Goal: Task Accomplishment & Management: Complete application form

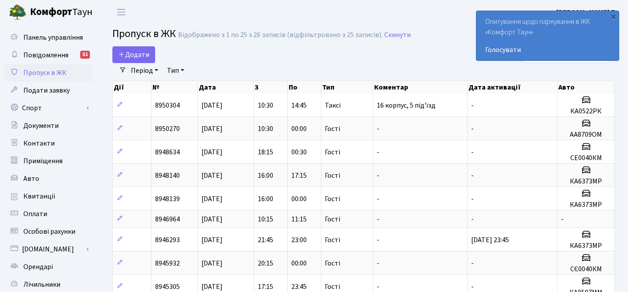
select select "25"
click at [129, 56] on span "Додати" at bounding box center [133, 55] width 31 height 10
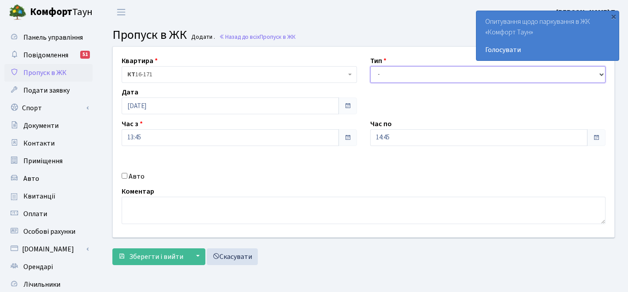
click at [429, 72] on select "- Доставка Таксі Гості Сервіс" at bounding box center [487, 74] width 235 height 17
select select "3"
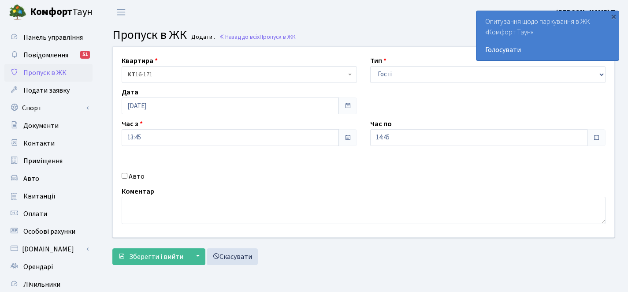
click at [142, 177] on label "Авто" at bounding box center [137, 176] width 16 height 11
click at [127, 177] on input "Авто" at bounding box center [125, 176] width 6 height 6
checkbox input "true"
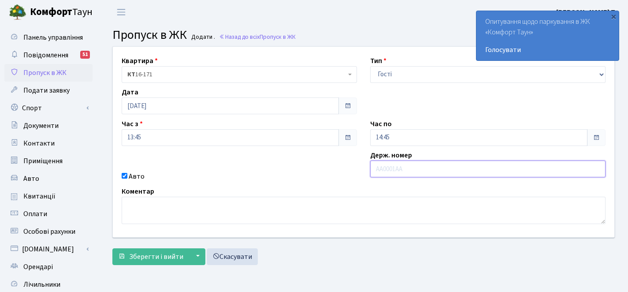
click at [415, 163] on input "text" at bounding box center [487, 168] width 235 height 17
click at [468, 169] on input "text" at bounding box center [487, 168] width 235 height 17
type input "АА3183ВР"
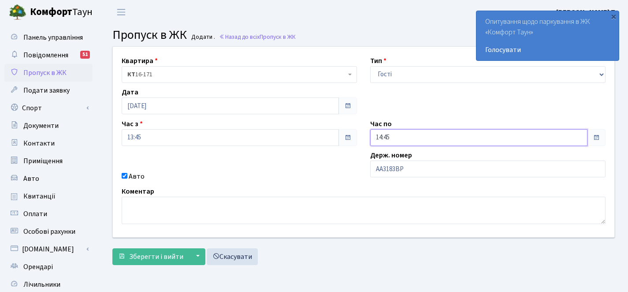
click at [432, 141] on input "14:45" at bounding box center [478, 137] width 217 height 17
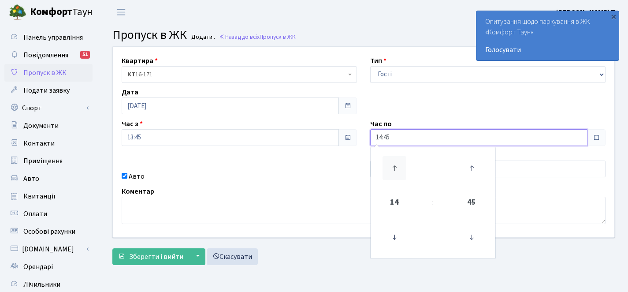
click at [402, 166] on icon at bounding box center [395, 168] width 24 height 24
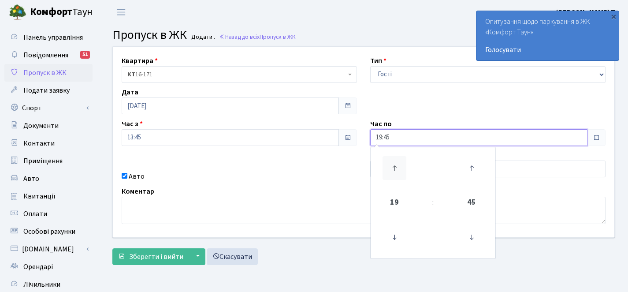
click at [402, 166] on icon at bounding box center [395, 168] width 24 height 24
type input "21:45"
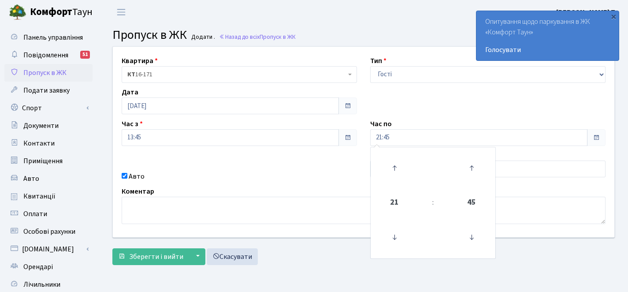
click at [286, 171] on div "Авто" at bounding box center [239, 176] width 249 height 11
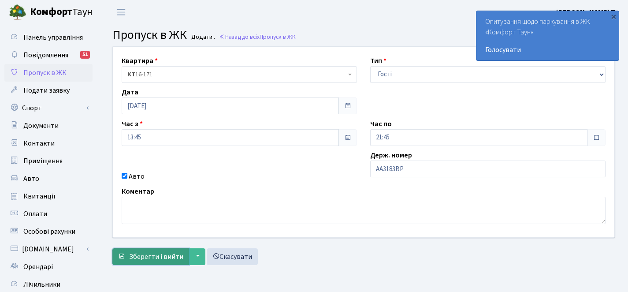
click at [160, 256] on span "Зберегти і вийти" at bounding box center [156, 257] width 54 height 10
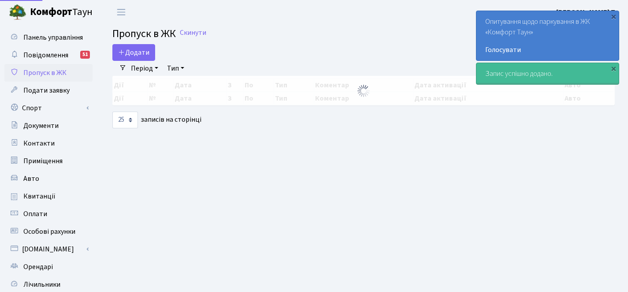
select select "25"
